Goal: Transaction & Acquisition: Purchase product/service

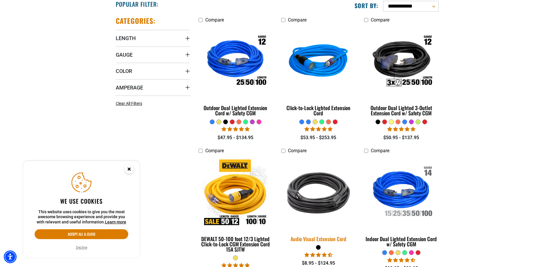
scroll to position [174, 0]
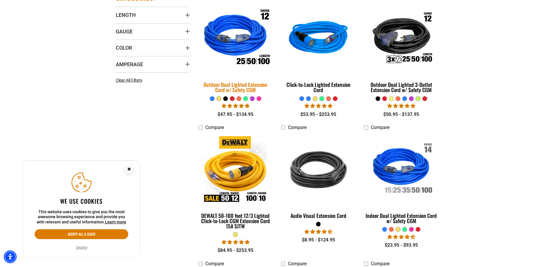
click at [247, 58] on img at bounding box center [235, 38] width 81 height 74
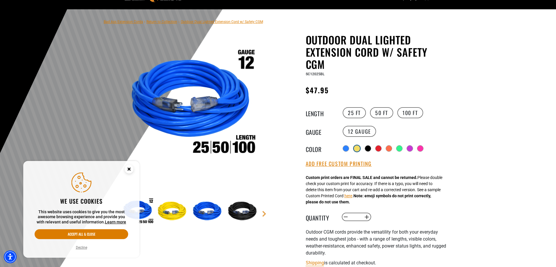
click at [360, 148] on div at bounding box center [357, 149] width 6 height 6
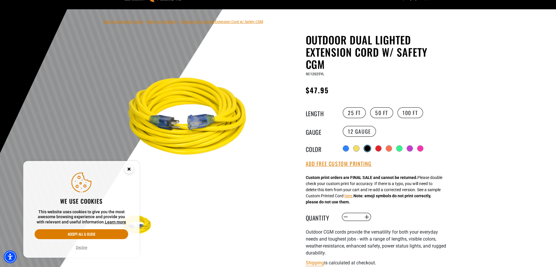
click at [366, 147] on label "Radio button" at bounding box center [368, 149] width 8 height 8
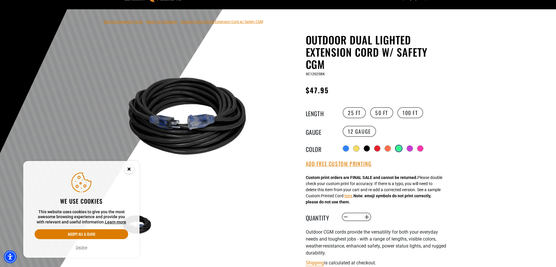
click at [398, 149] on div at bounding box center [399, 148] width 6 height 6
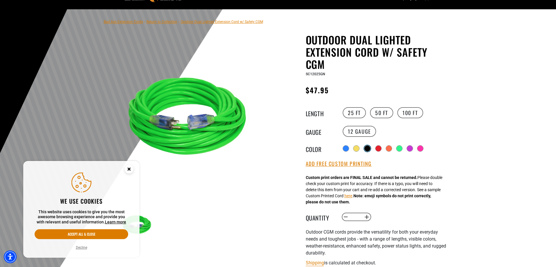
click at [367, 149] on div at bounding box center [368, 149] width 6 height 6
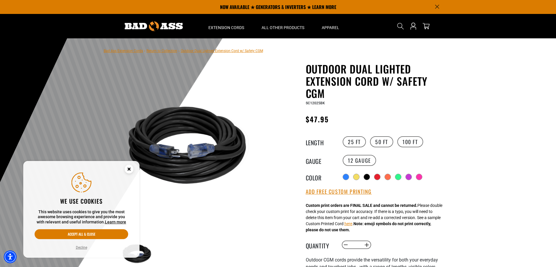
click at [132, 171] on circle "Close this option" at bounding box center [129, 169] width 9 height 9
